Goal: Transaction & Acquisition: Purchase product/service

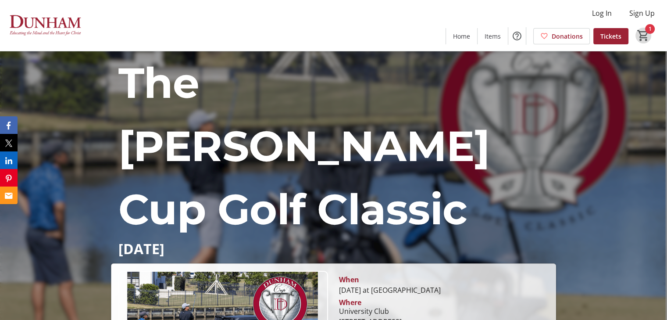
click at [640, 30] on mat-icon "1" at bounding box center [643, 35] width 13 height 13
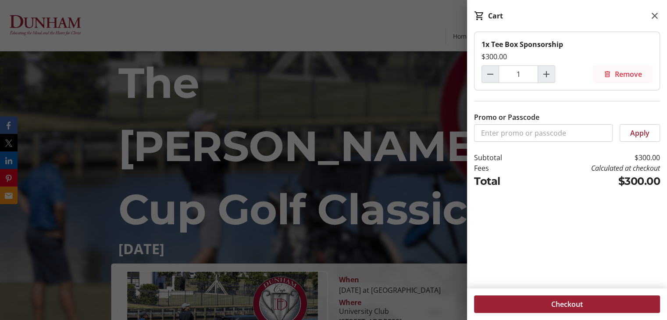
click at [631, 75] on span "Remove" at bounding box center [628, 74] width 27 height 11
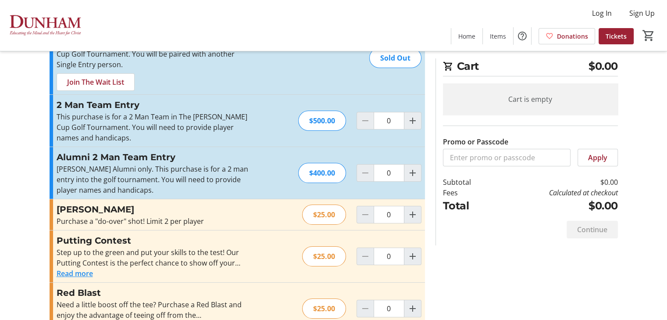
scroll to position [44, 0]
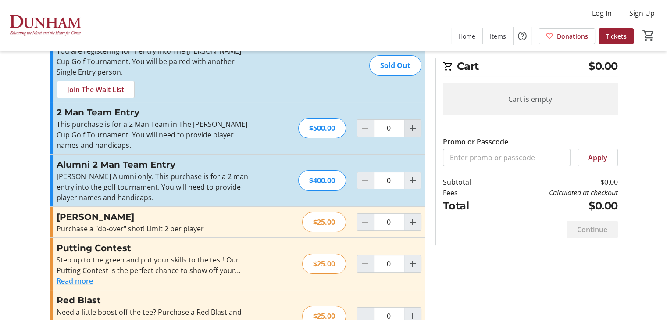
click at [416, 129] on mat-icon "Increment by one" at bounding box center [412, 128] width 11 height 11
type input "1"
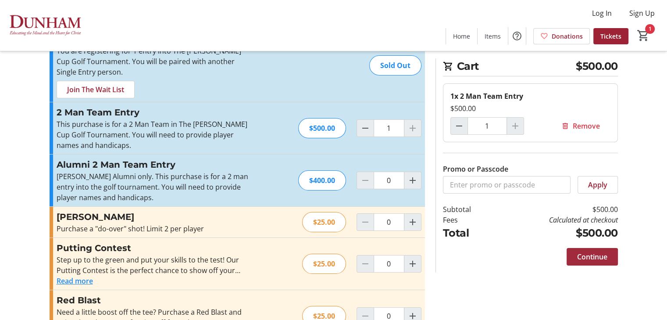
click at [594, 255] on span "Continue" at bounding box center [592, 256] width 30 height 11
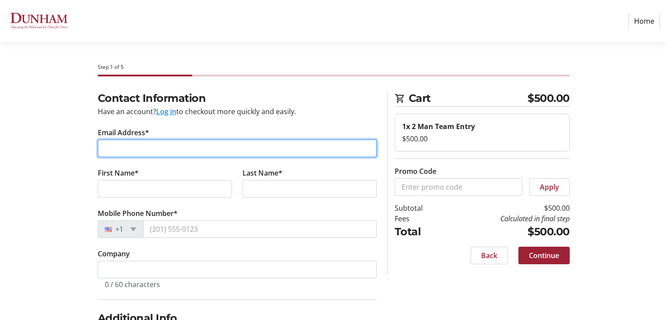
click at [157, 147] on input "Email Address*" at bounding box center [237, 148] width 279 height 18
type input "[EMAIL_ADDRESS][DOMAIN_NAME]"
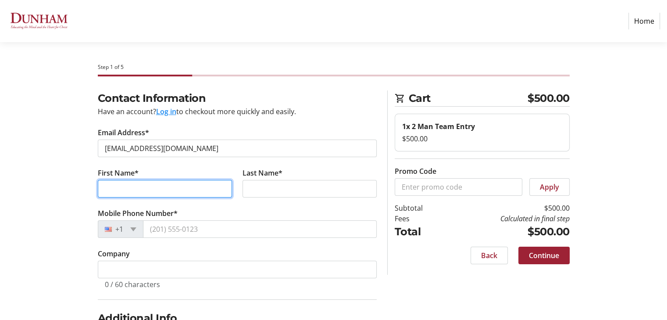
type input "[PERSON_NAME]"
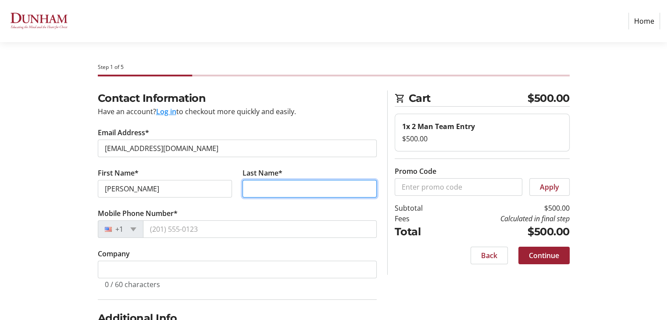
type input "Roche"
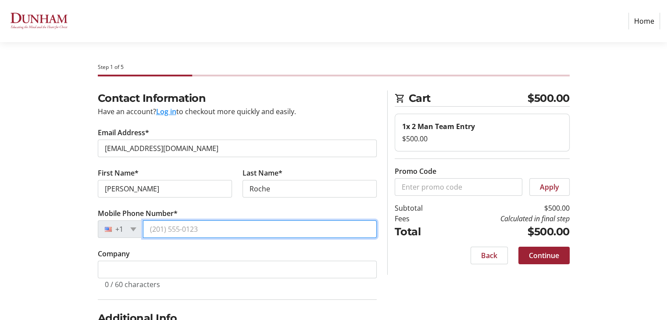
type input "[PHONE_NUMBER]"
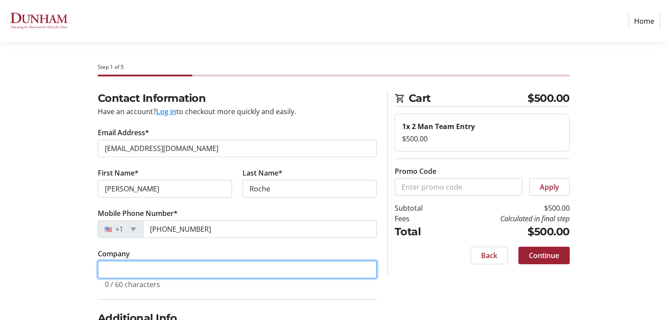
type input "Roche's Lawn and Landscape"
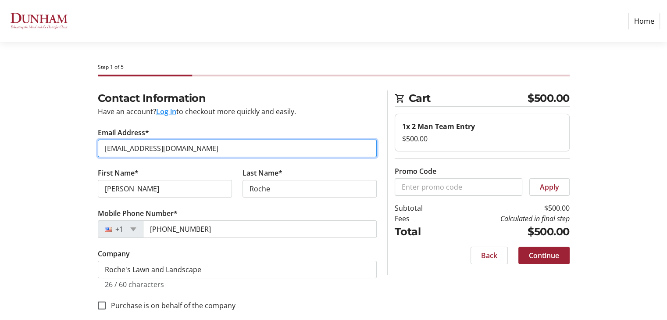
scroll to position [85, 0]
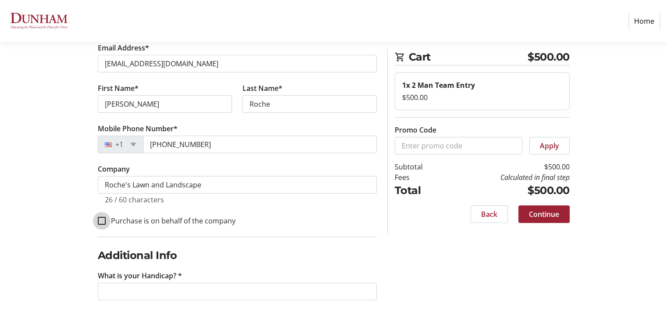
click at [99, 221] on input "Purchase is on behalf of the company" at bounding box center [102, 221] width 8 height 8
checkbox input "true"
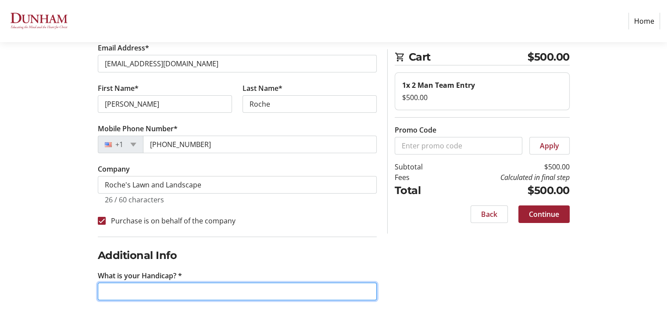
click at [181, 285] on input "What is your Handicap? *" at bounding box center [237, 291] width 279 height 18
type input "13"
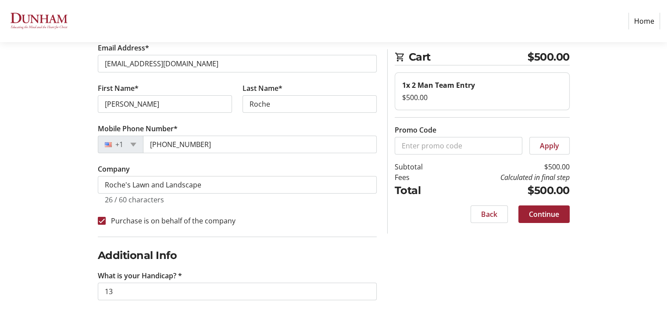
click at [457, 254] on div "Contact Information Have an account? Log in to checkout more quickly and easily…" at bounding box center [333, 163] width 579 height 315
click at [555, 215] on span "Continue" at bounding box center [544, 214] width 30 height 11
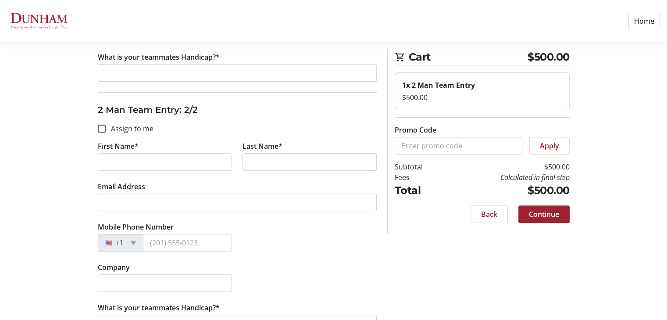
scroll to position [307, 0]
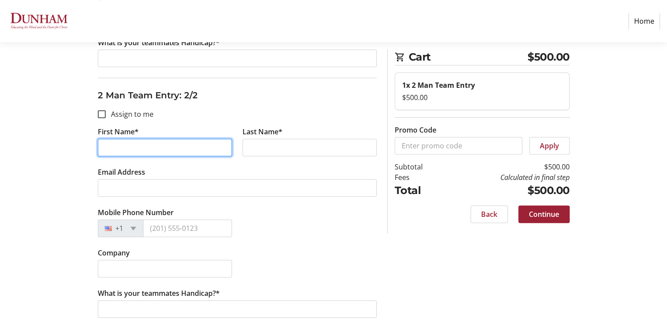
click at [175, 139] on input "First Name*" at bounding box center [165, 148] width 134 height 18
type input "[PERSON_NAME]"
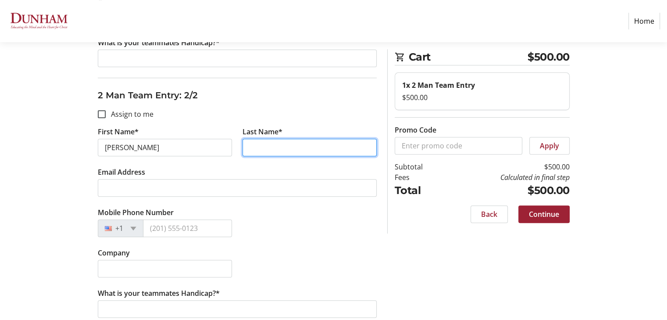
click at [268, 146] on input "Last Name*" at bounding box center [310, 148] width 134 height 18
type input "[PERSON_NAME]"
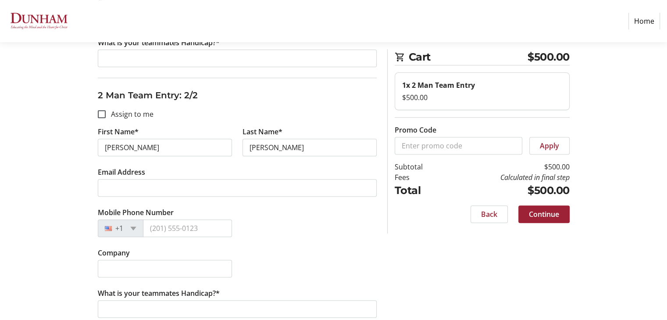
click at [297, 242] on div "Mobile Phone Number +1" at bounding box center [237, 227] width 289 height 40
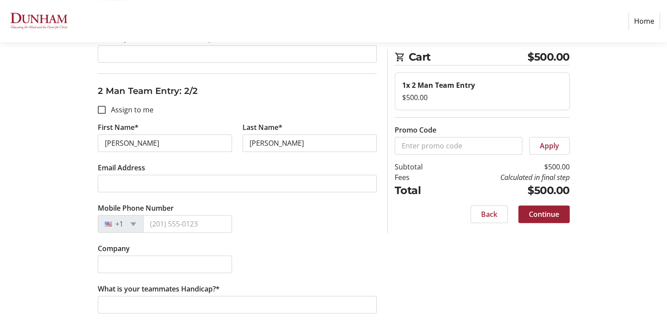
scroll to position [314, 0]
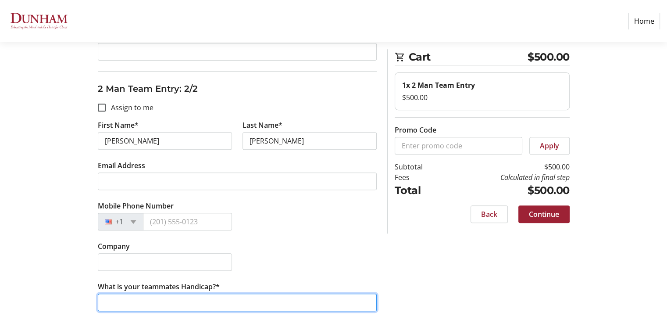
click at [181, 296] on input "What is your teammates Handicap?*" at bounding box center [237, 302] width 279 height 18
type input "13"
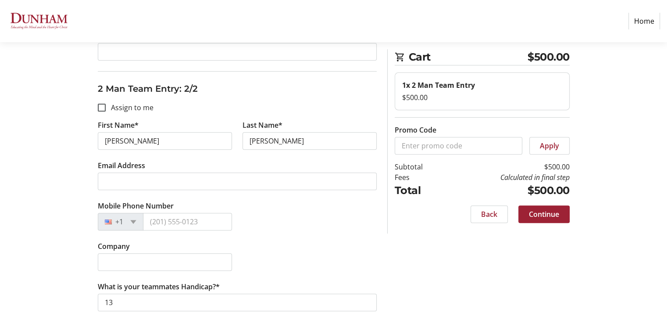
click at [551, 295] on div "Assign Tickets Enter details for each attendee so that they receive their ticke…" at bounding box center [333, 49] width 579 height 545
click at [536, 216] on span "Continue" at bounding box center [544, 214] width 30 height 11
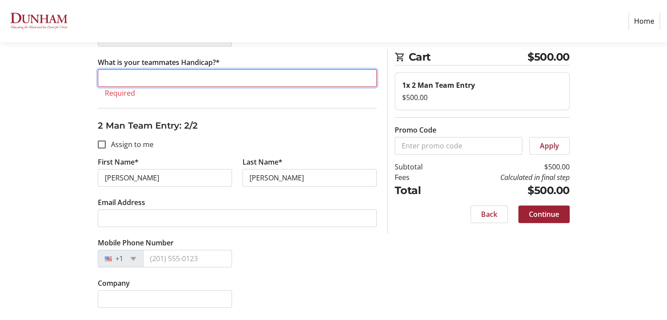
scroll to position [156, 0]
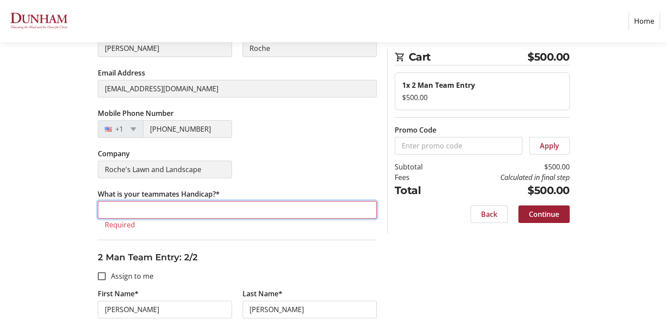
click at [141, 214] on input "What is your teammates Handicap?*" at bounding box center [237, 210] width 279 height 18
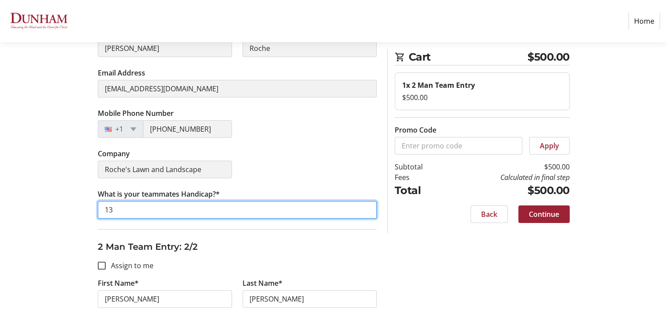
type input "13"
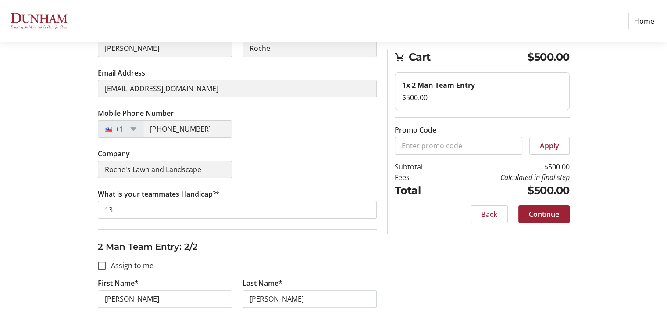
click at [471, 280] on div "Assign Tickets Enter details for each attendee so that they receive their ticke…" at bounding box center [333, 207] width 579 height 545
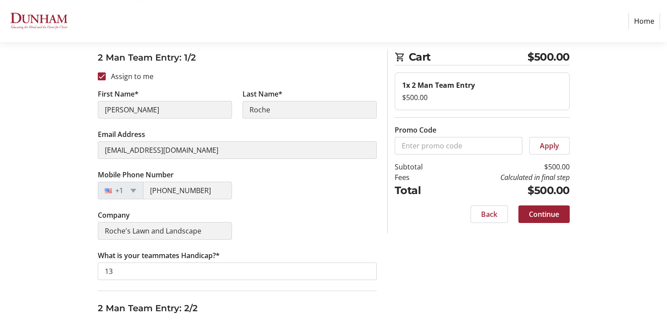
scroll to position [314, 0]
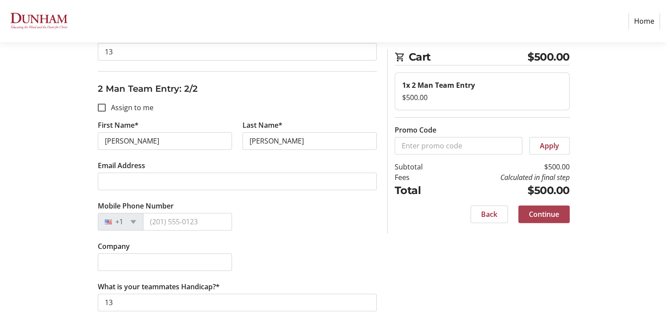
click at [548, 217] on span "Continue" at bounding box center [544, 214] width 30 height 11
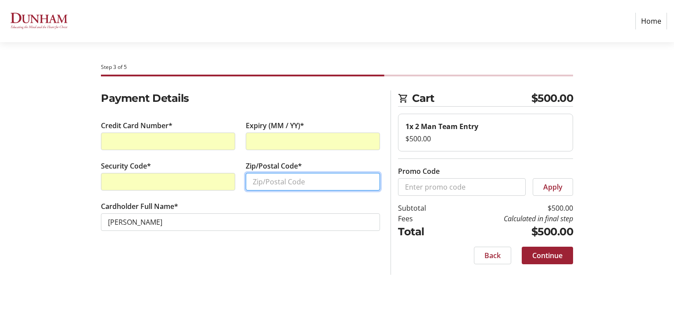
click at [314, 185] on input "Zip/Postal Code*" at bounding box center [313, 182] width 134 height 18
type input "70810"
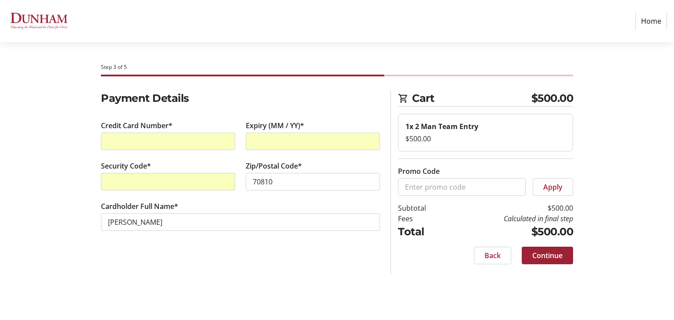
click at [307, 257] on div "Payment Details Credit Card Number* Expiry (MM / YY)* Security Code* Zip/Postal…" at bounding box center [240, 182] width 289 height 184
click at [556, 255] on span "Continue" at bounding box center [547, 255] width 30 height 11
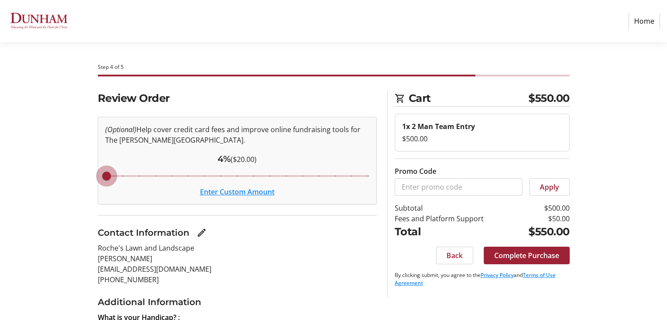
drag, startPoint x: 203, startPoint y: 178, endPoint x: 68, endPoint y: 183, distance: 134.3
type input "4"
click at [96, 183] on input "Cover fees percentage" at bounding box center [237, 175] width 282 height 19
click at [261, 193] on button "Enter Custom Amount" at bounding box center [237, 191] width 75 height 11
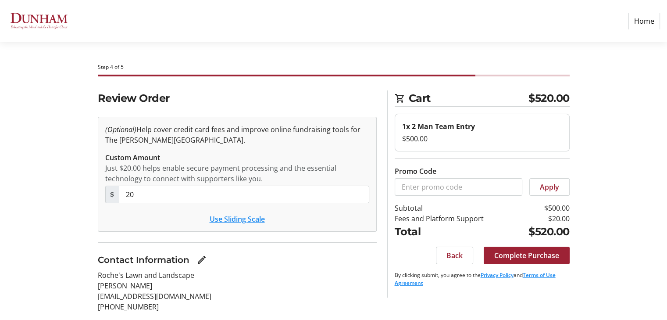
click at [185, 203] on tr-form-field "Custom Amount Just $20.00 helps enable secure payment processing and the essent…" at bounding box center [237, 182] width 264 height 61
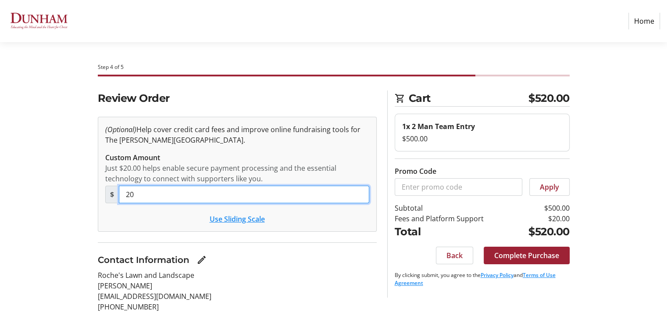
click at [181, 198] on input "20" at bounding box center [244, 194] width 250 height 18
type input "2"
type input "0"
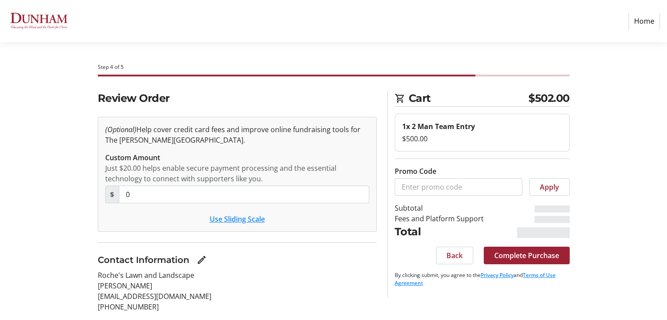
click at [259, 267] on section "Contact Information Roche's Lawn and Landscape [PERSON_NAME] [EMAIL_ADDRESS][DO…" at bounding box center [237, 282] width 279 height 59
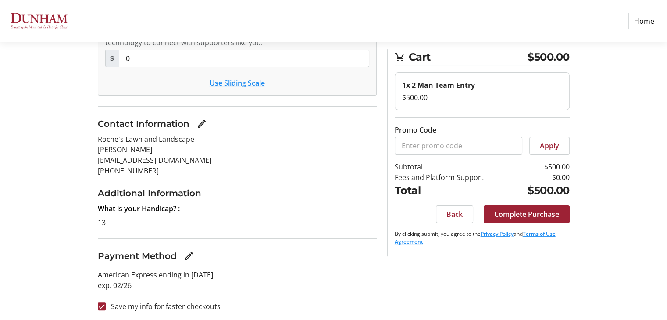
scroll to position [137, 0]
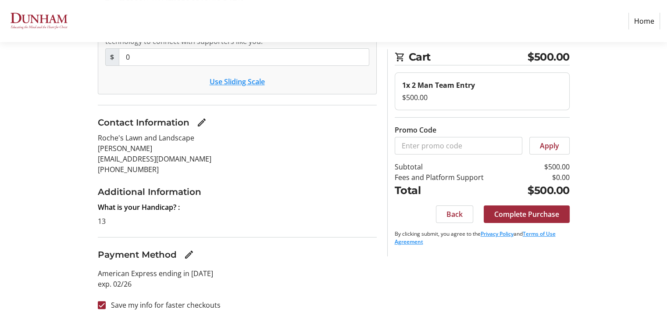
click at [532, 215] on span "Complete Purchase" at bounding box center [526, 214] width 65 height 11
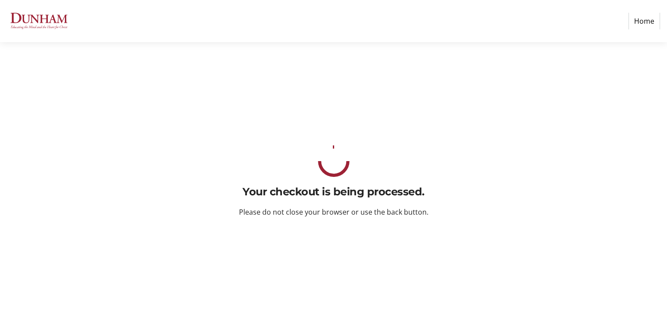
scroll to position [0, 0]
